Goal: Information Seeking & Learning: Learn about a topic

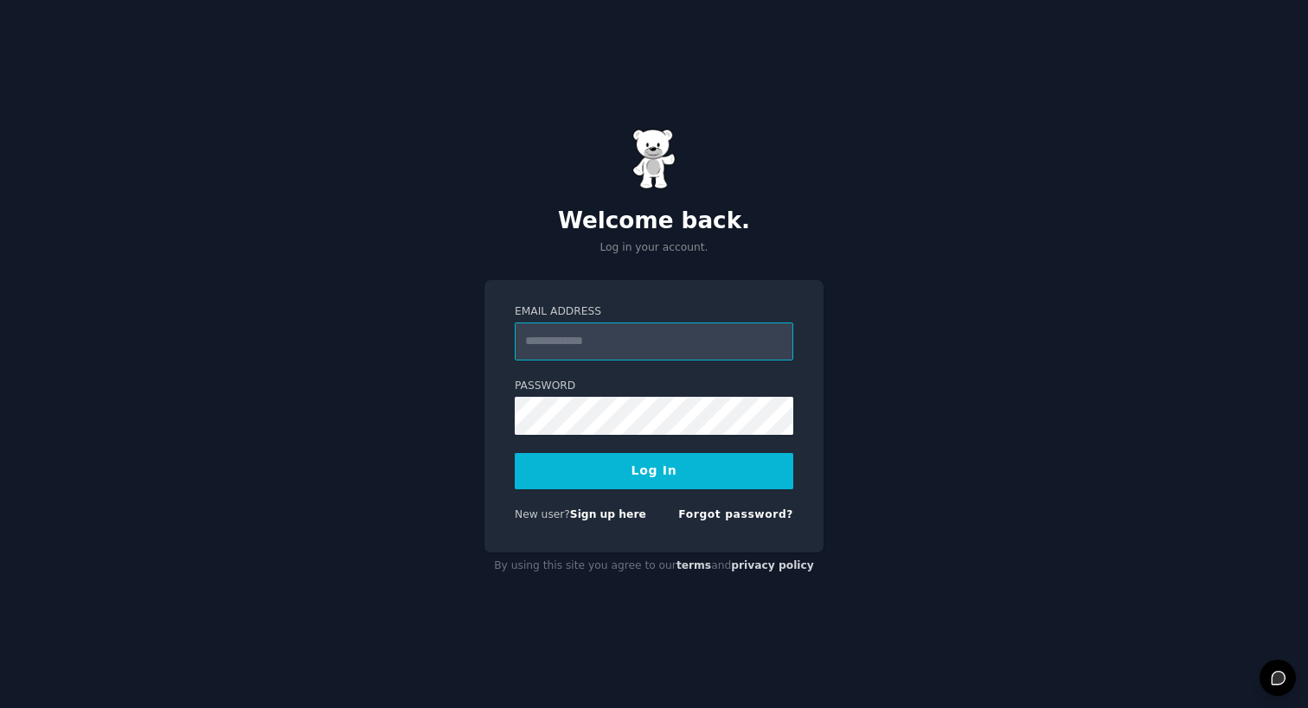
type input "**********"
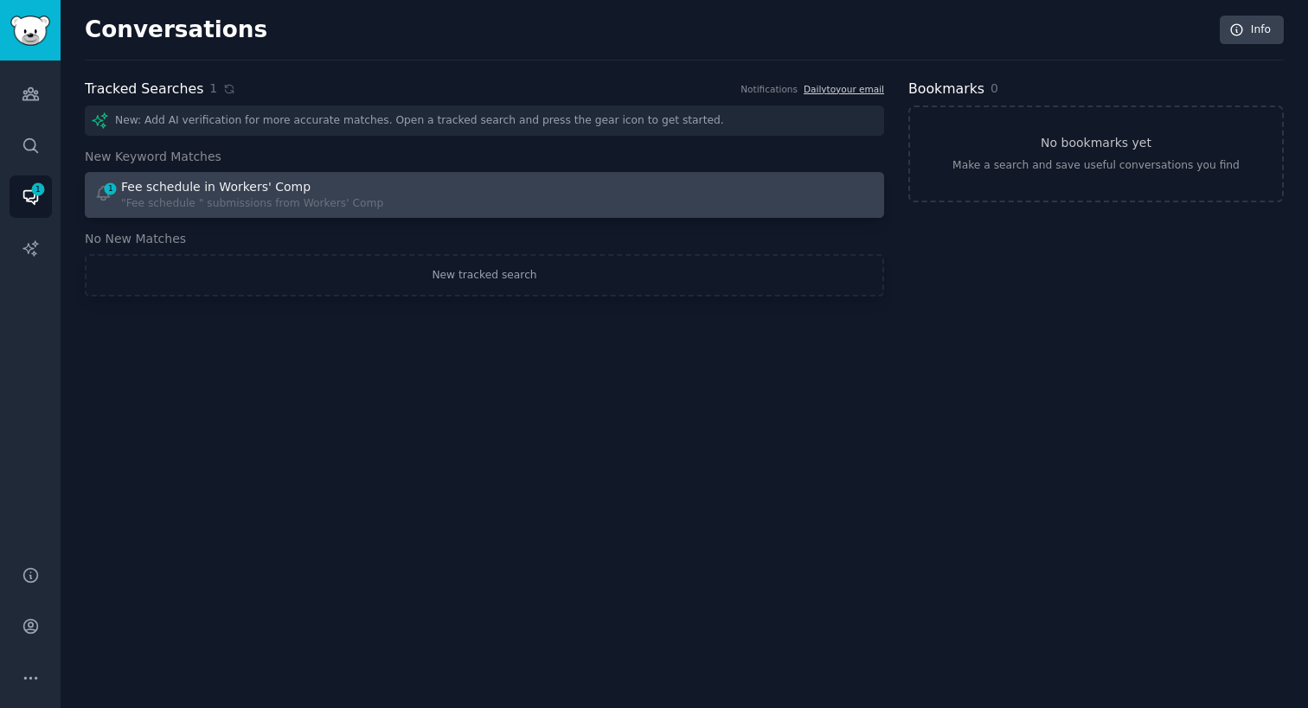
click at [587, 208] on div at bounding box center [685, 195] width 379 height 34
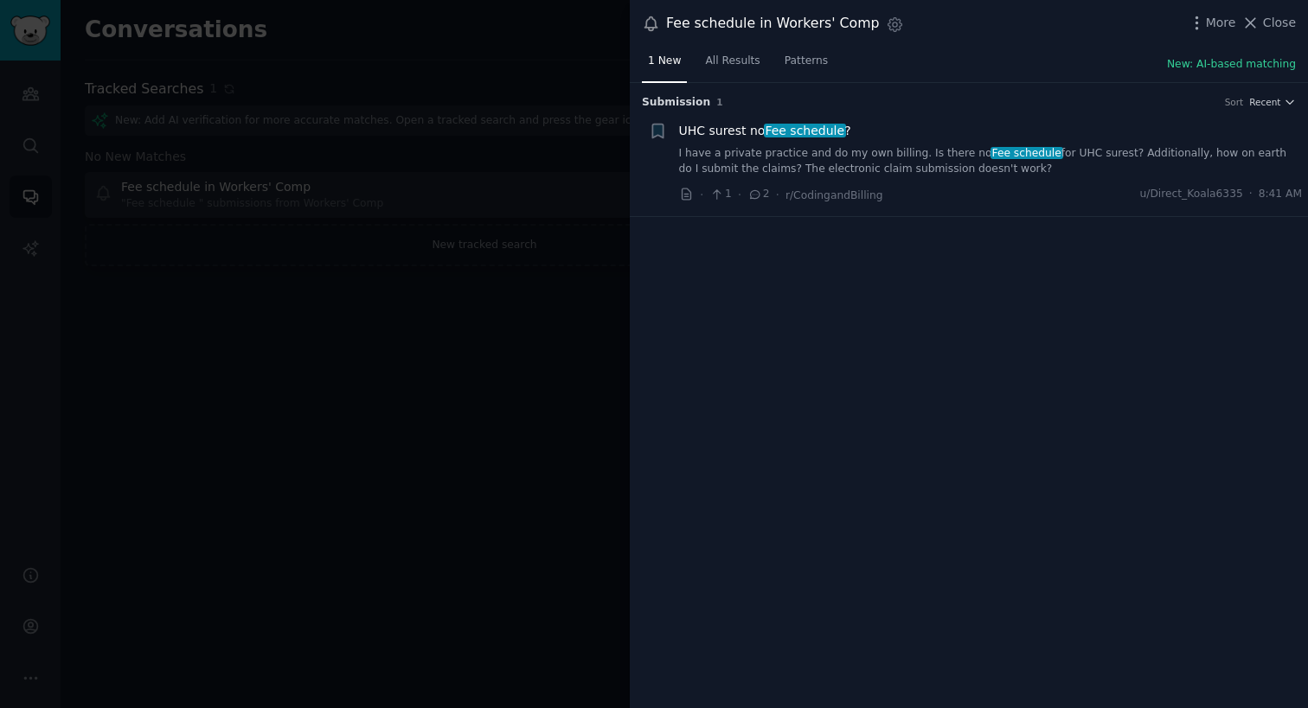
click at [928, 158] on link "I have a private practice and do my own billing. Is there no Fee schedule for U…" at bounding box center [991, 161] width 624 height 30
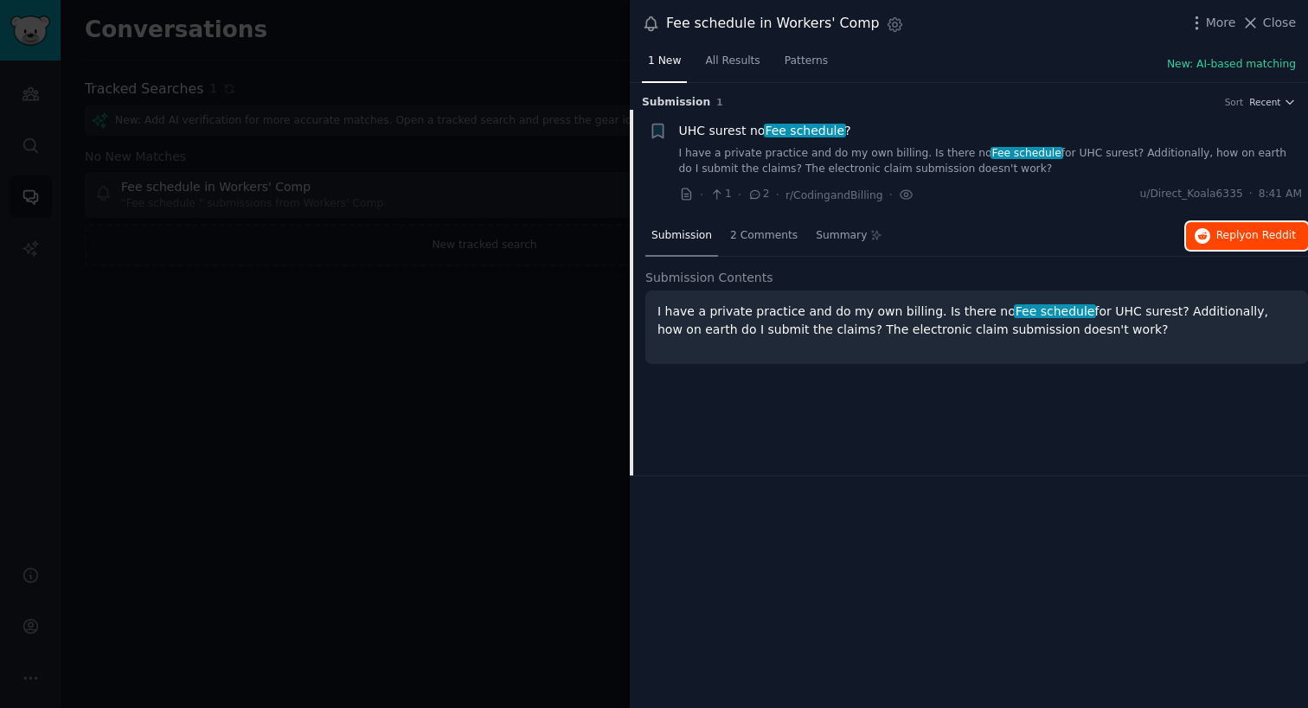
click at [1235, 228] on span "Reply on Reddit" at bounding box center [1256, 236] width 80 height 16
click at [439, 533] on div at bounding box center [654, 354] width 1308 height 708
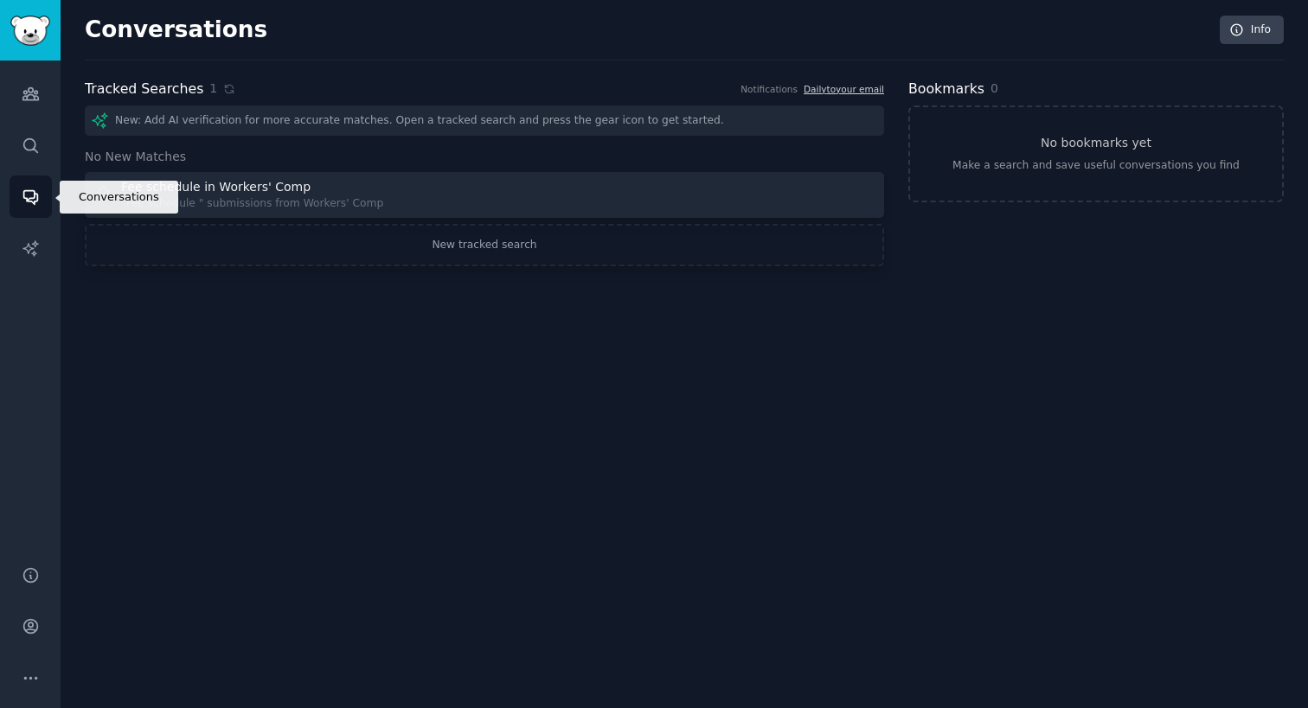
click at [31, 198] on icon "Sidebar" at bounding box center [30, 198] width 14 height 14
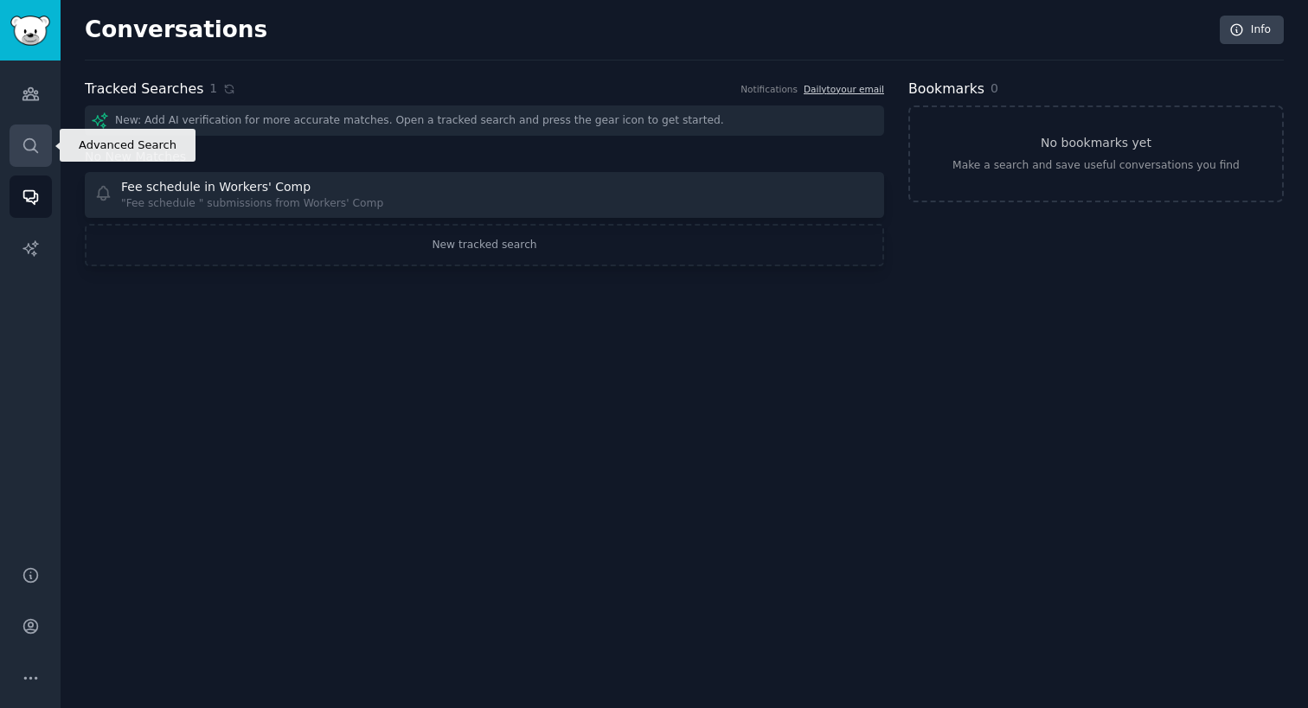
click at [22, 139] on icon "Sidebar" at bounding box center [31, 146] width 18 height 18
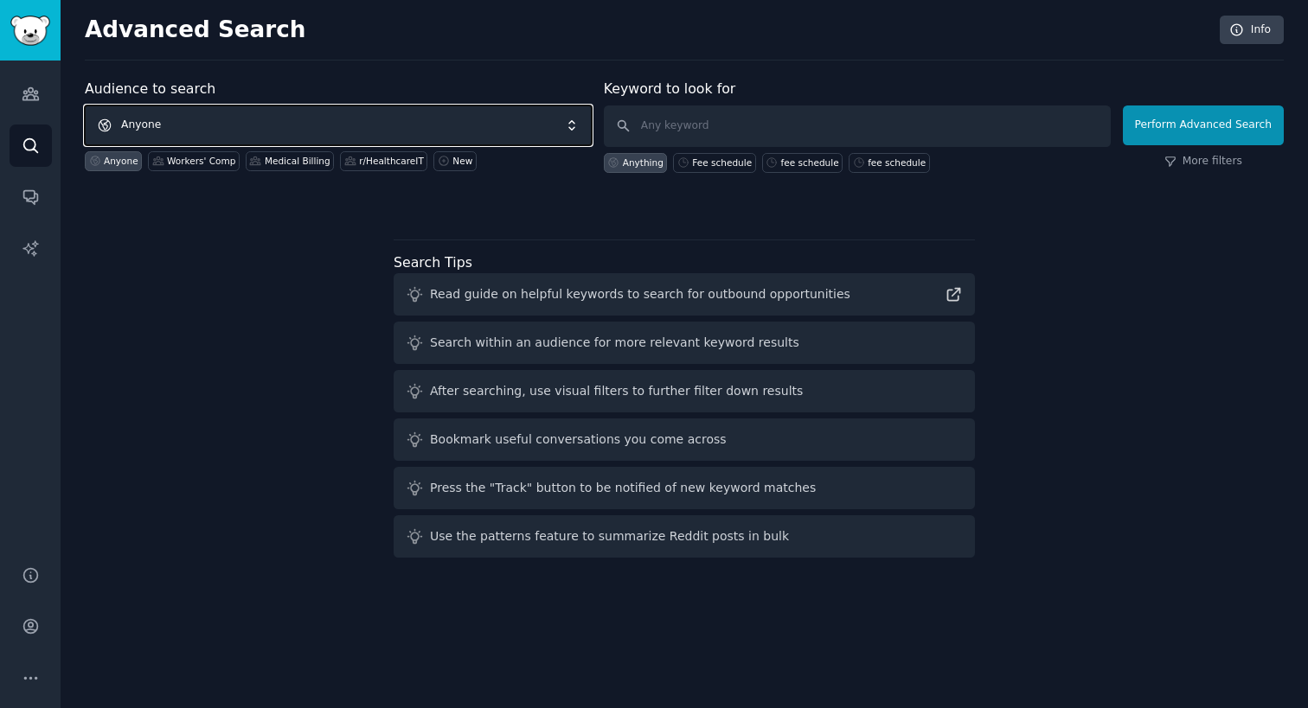
click at [284, 128] on span "Anyone" at bounding box center [338, 126] width 507 height 40
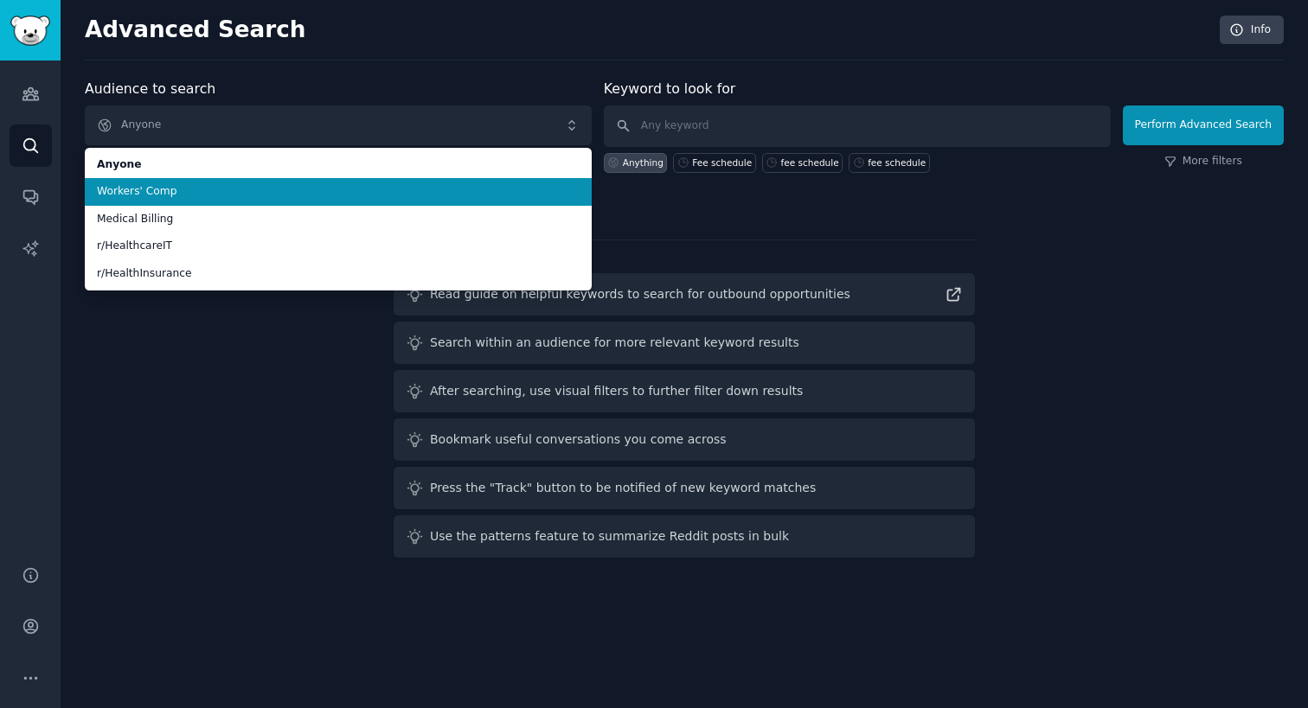
click at [256, 184] on span "Workers' Comp" at bounding box center [338, 192] width 483 height 16
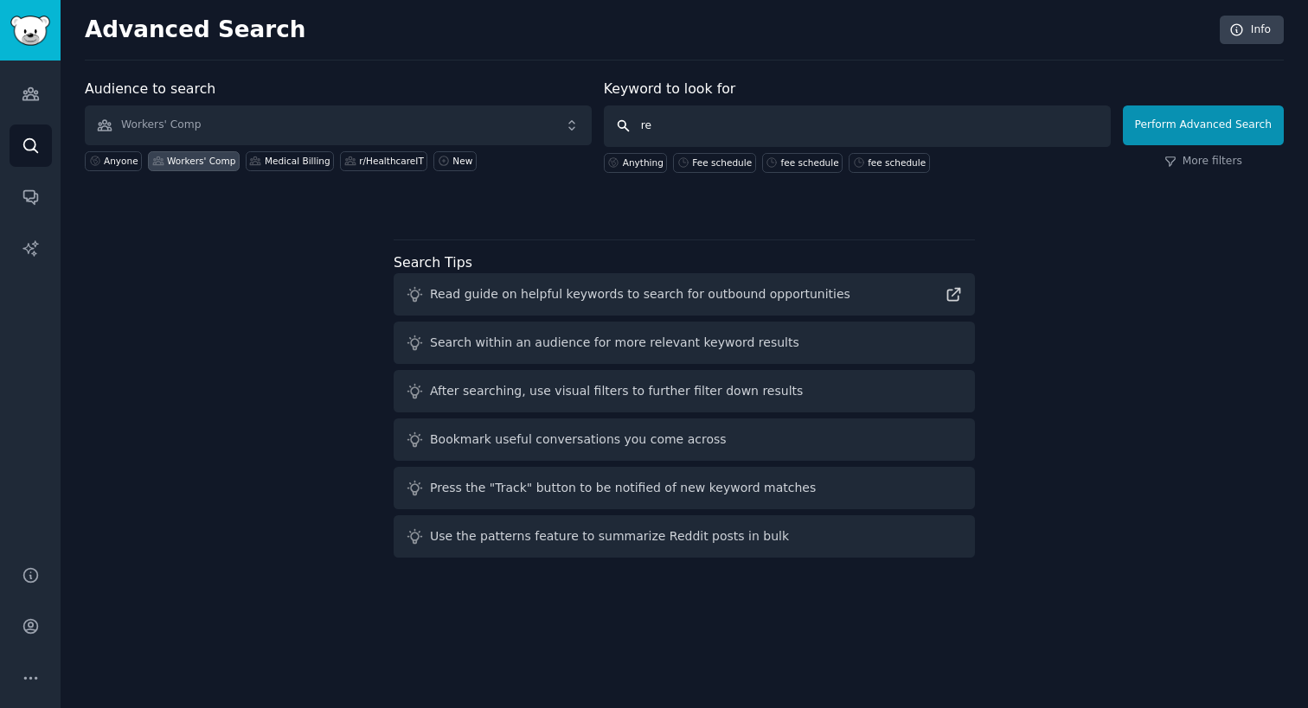
type input "r"
type input "denials"
click button "Perform Advanced Search" at bounding box center [1203, 126] width 161 height 40
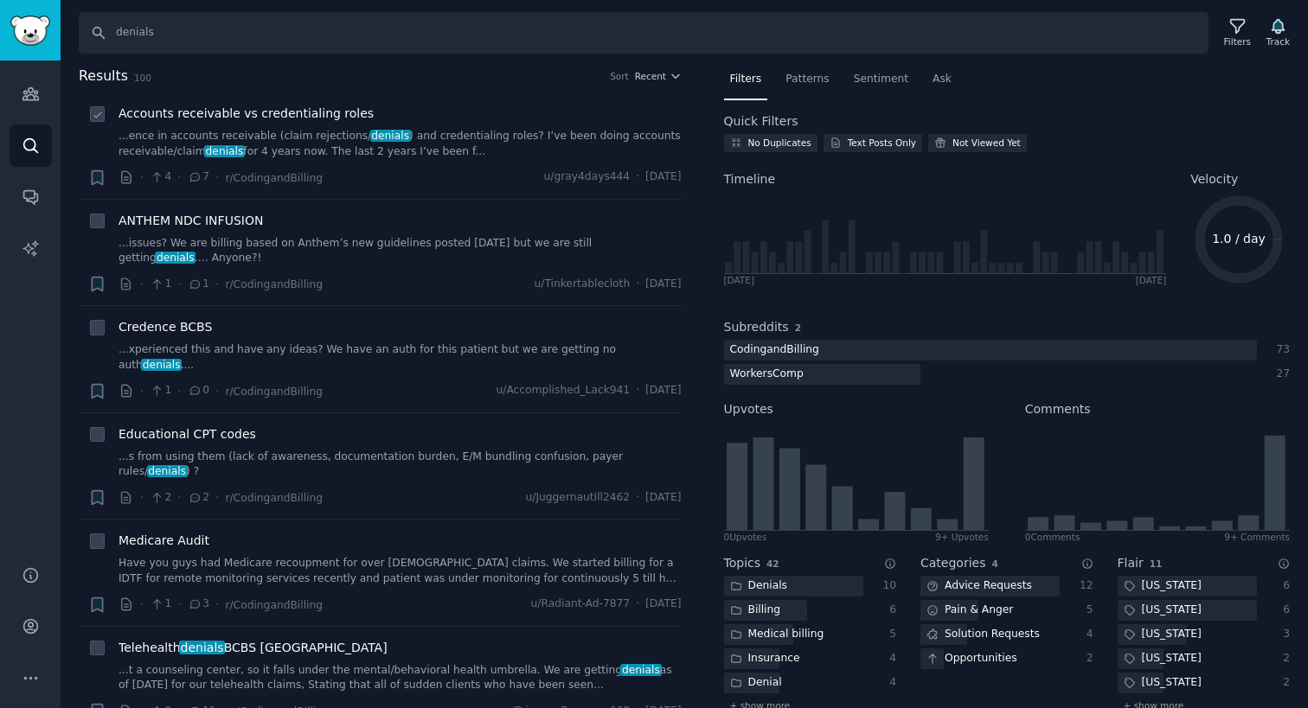
click at [293, 132] on link "...ence in accounts receivable (claim rejections/ denials ) and credentialing r…" at bounding box center [399, 144] width 563 height 30
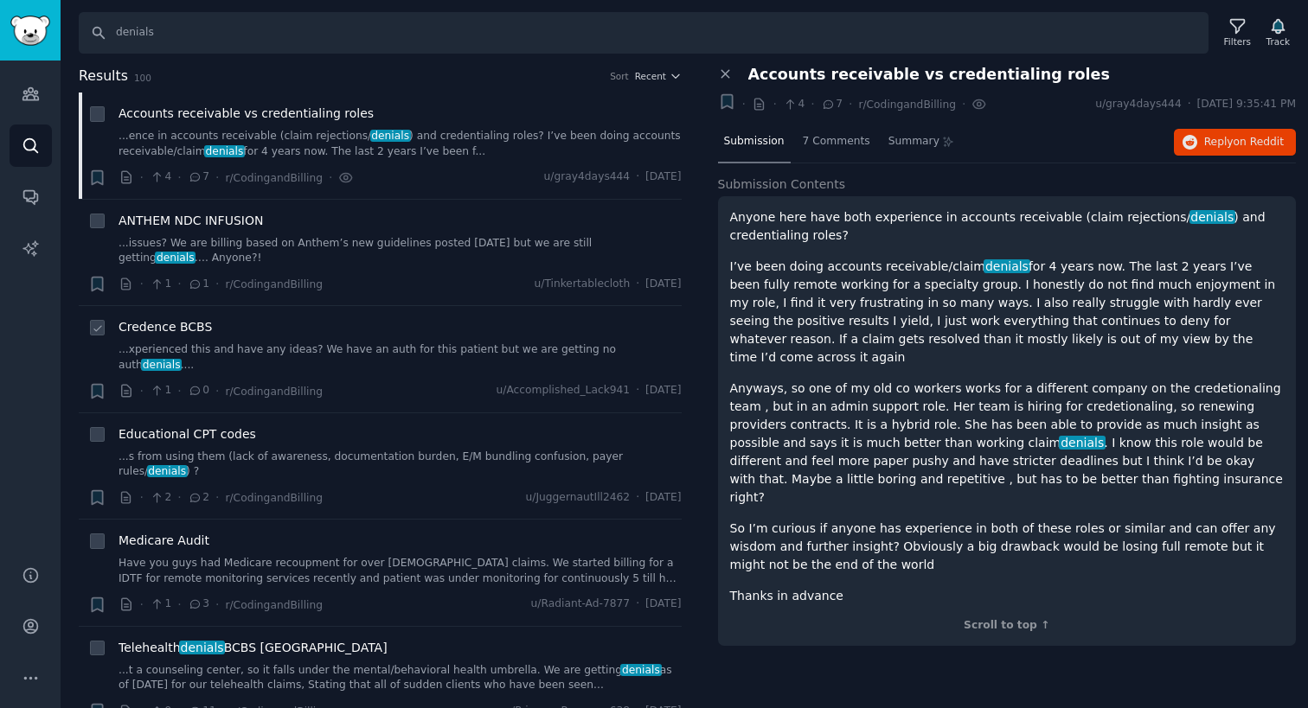
click at [367, 382] on div "· 1 · 0 · r/CodingandBilling u/Accomplished_Lack941 · [DATE]" at bounding box center [399, 391] width 563 height 18
click at [418, 256] on link "...issues? We are billing based on Anthem’s new guidelines posted [DATE] but we…" at bounding box center [399, 251] width 563 height 30
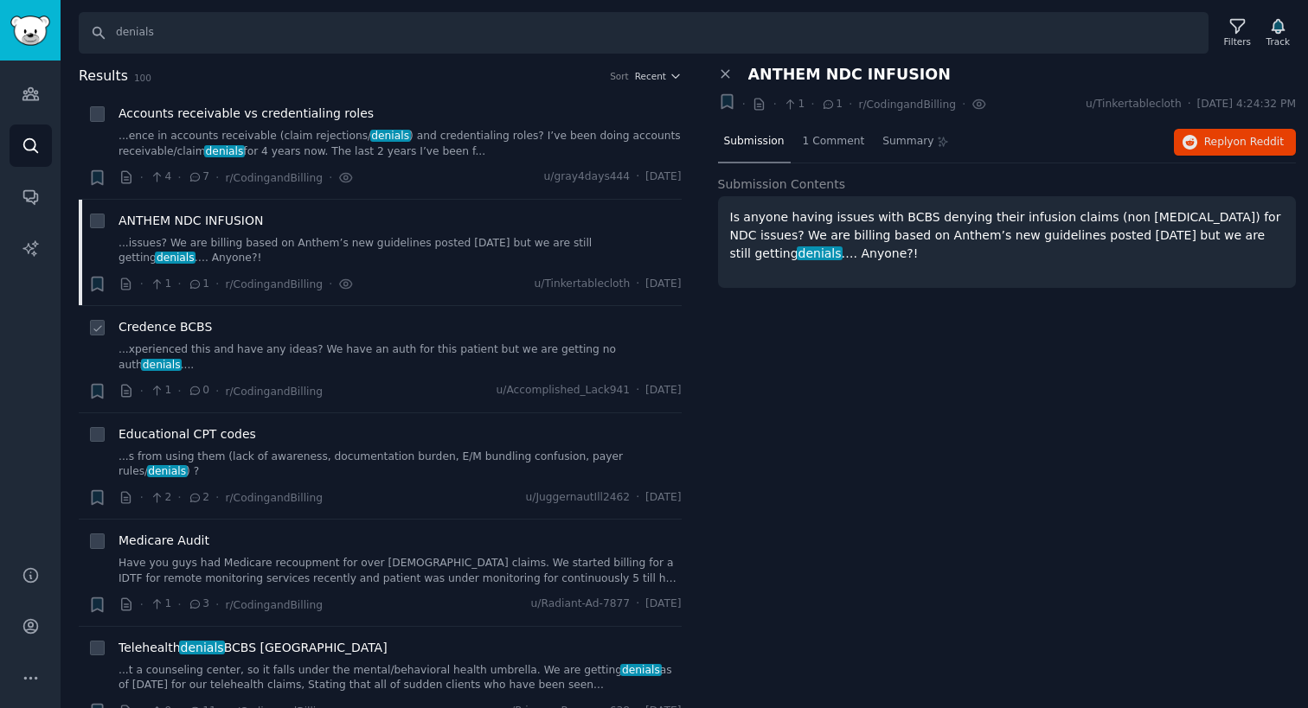
click at [384, 343] on link "...xperienced this and have any ideas? We have an auth for this patient but we …" at bounding box center [399, 358] width 563 height 30
